Goal: Information Seeking & Learning: Check status

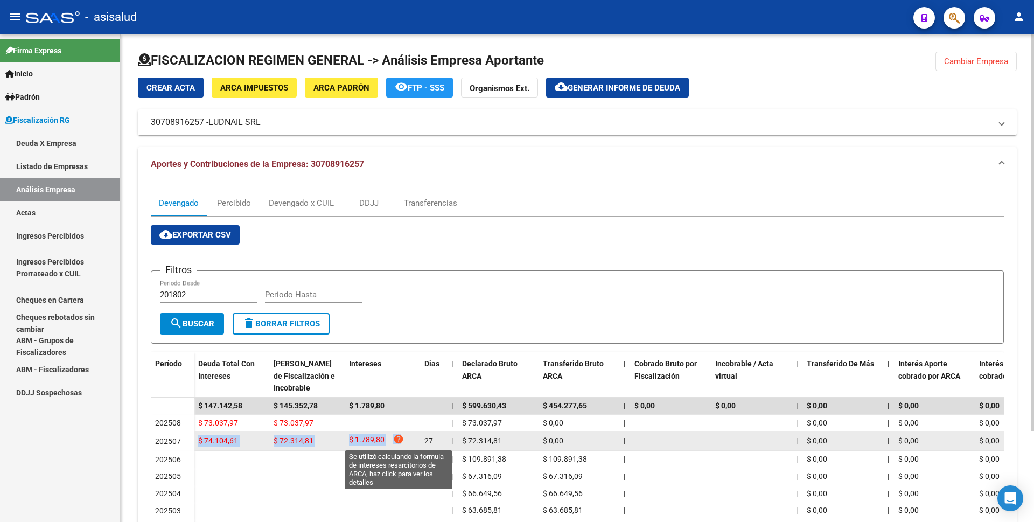
drag, startPoint x: 198, startPoint y: 442, endPoint x: 401, endPoint y: 440, distance: 202.5
click at [401, 440] on div "$ 74.104,61 $ 72.314,81 $ 1.789,80 help 27 | $ 72.314,81 $ 0,00 | | $ 0,00 | $ …" at bounding box center [837, 440] width 1287 height 19
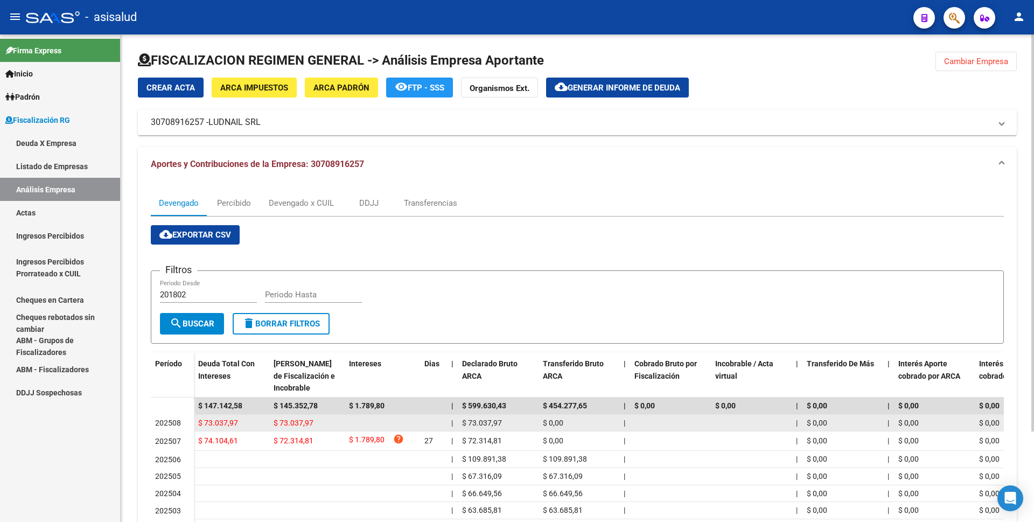
click at [345, 424] on datatable-body-cell at bounding box center [382, 423] width 75 height 17
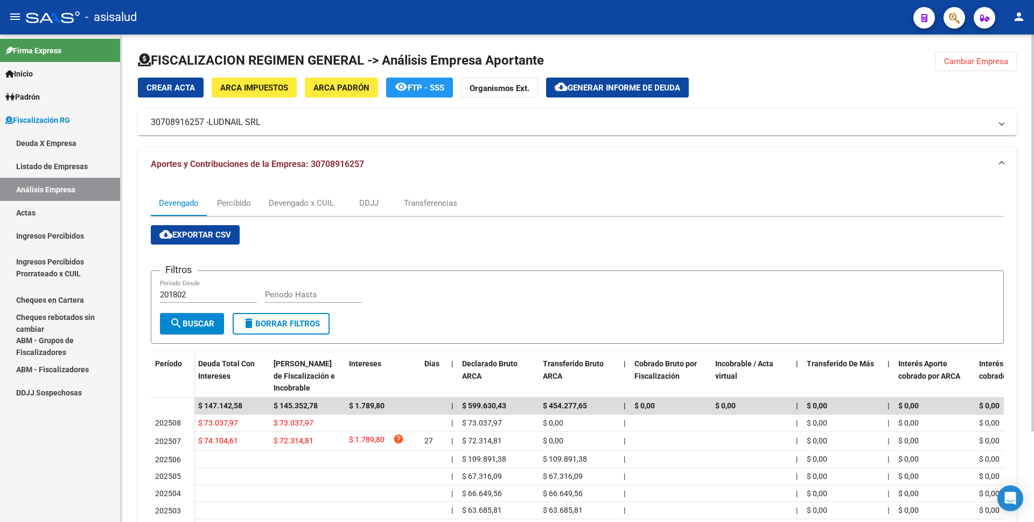
click at [260, 86] on span "ARCA Impuestos" at bounding box center [254, 88] width 68 height 10
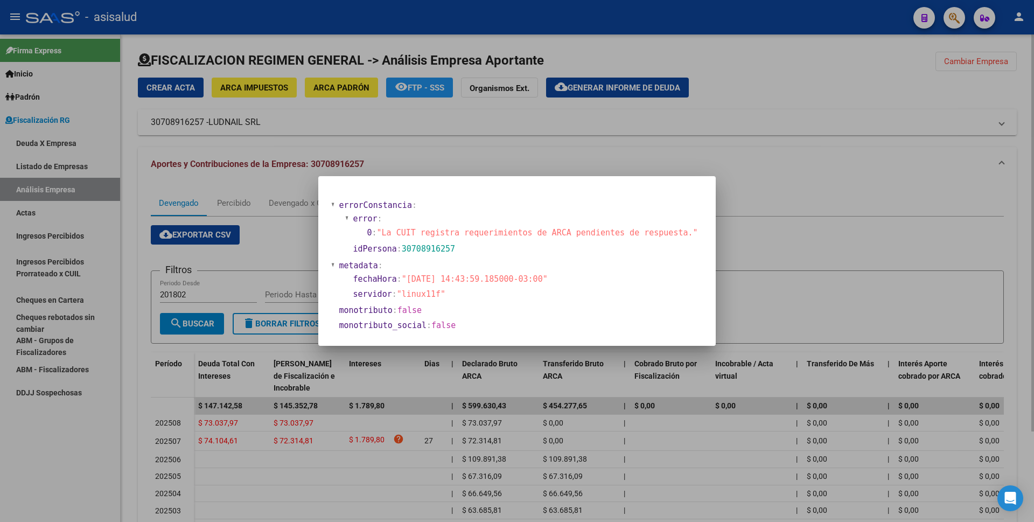
click at [467, 119] on div at bounding box center [517, 261] width 1034 height 522
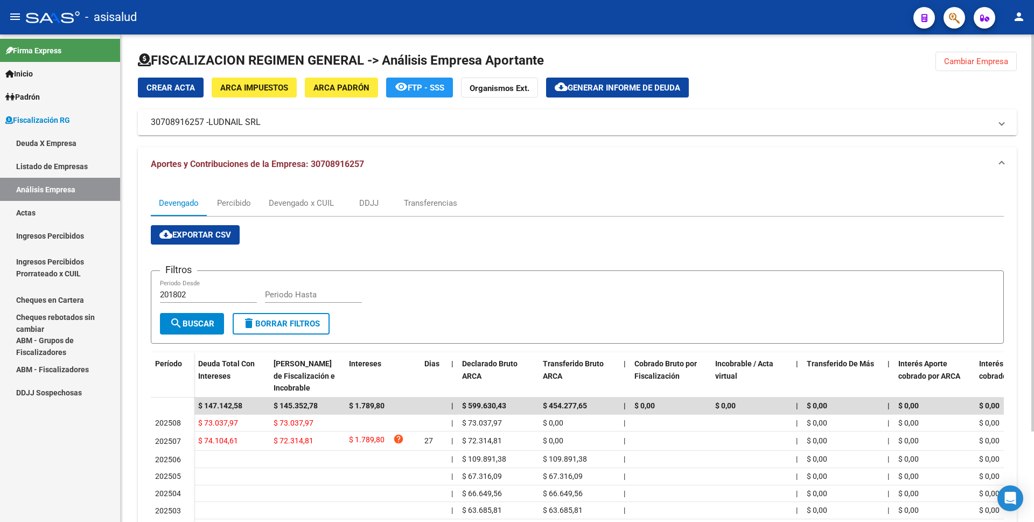
click at [312, 83] on button "ARCA Padrón" at bounding box center [341, 88] width 73 height 20
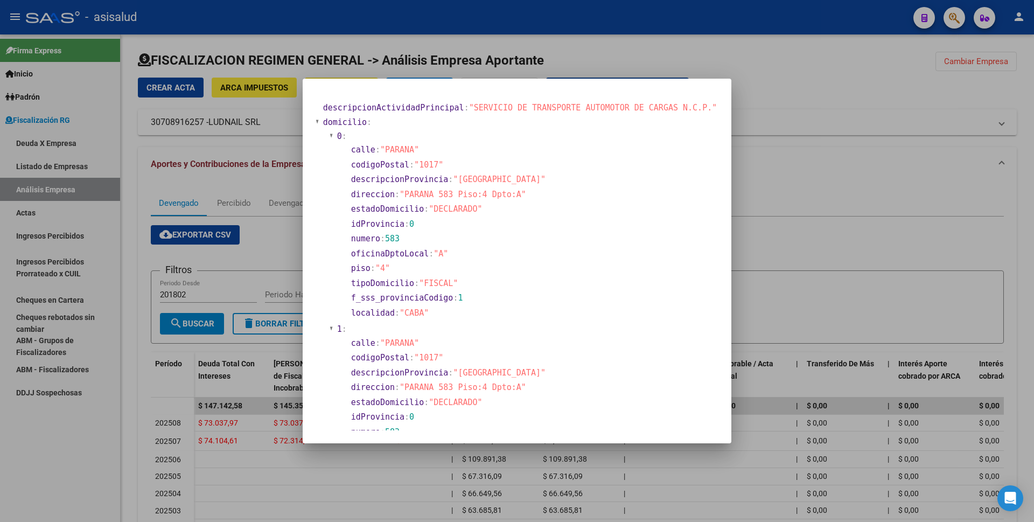
click at [698, 45] on div at bounding box center [517, 261] width 1034 height 522
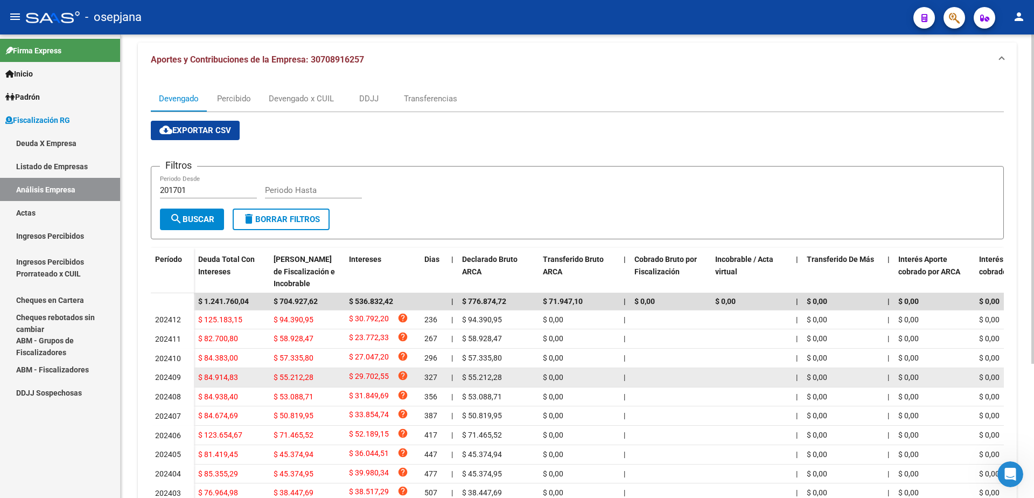
scroll to position [189, 0]
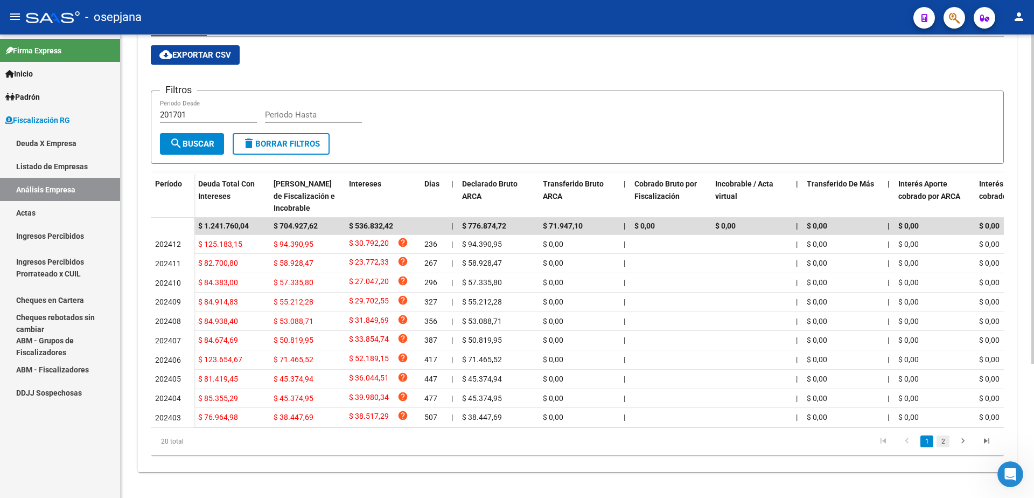
click at [939, 443] on link "2" at bounding box center [943, 441] width 13 height 12
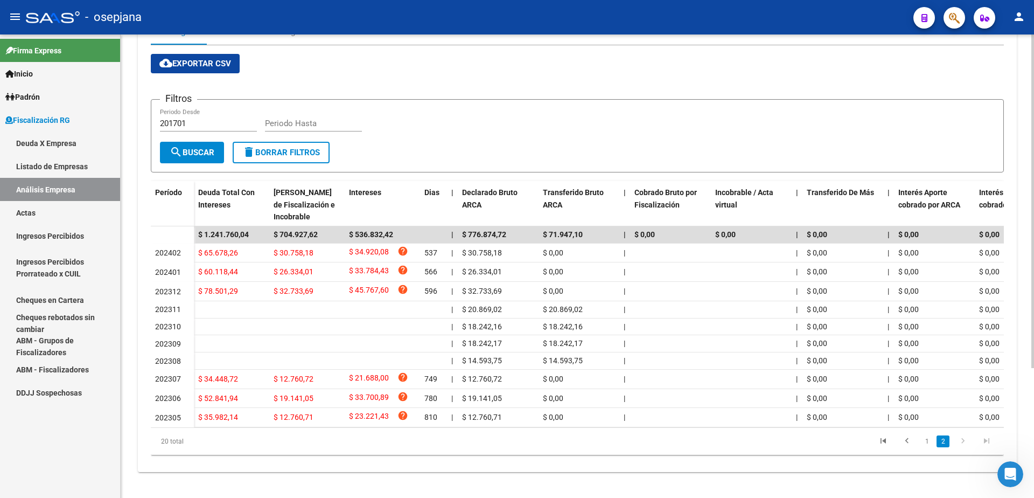
scroll to position [180, 0]
